Goal: Transaction & Acquisition: Subscribe to service/newsletter

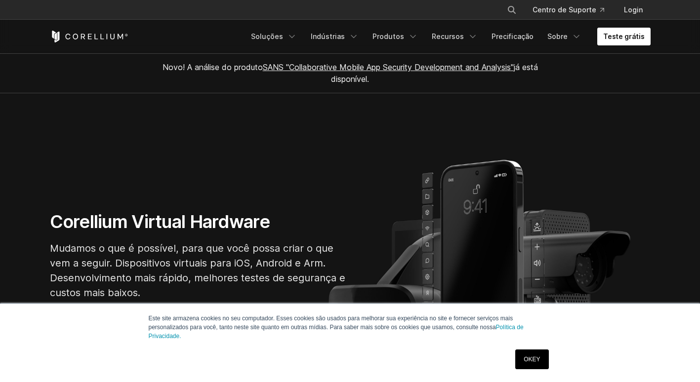
drag, startPoint x: 0, startPoint y: 0, endPoint x: 623, endPoint y: 40, distance: 623.8
click at [623, 40] on link "Teste grátis" at bounding box center [623, 37] width 53 height 18
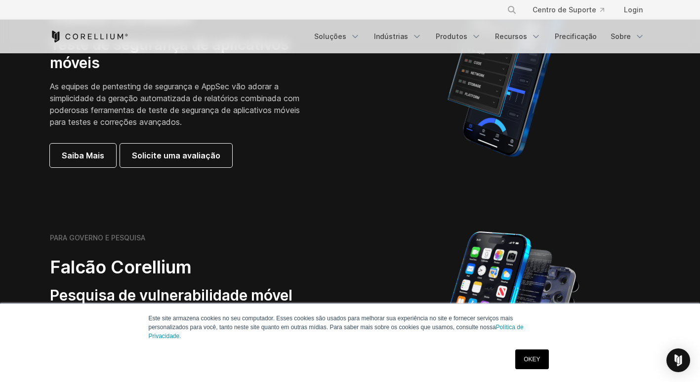
scroll to position [296, 0]
